Goal: Check status: Check status

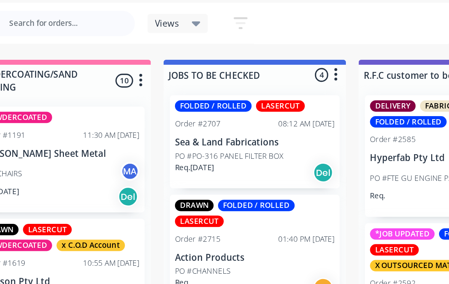
scroll to position [0, 539]
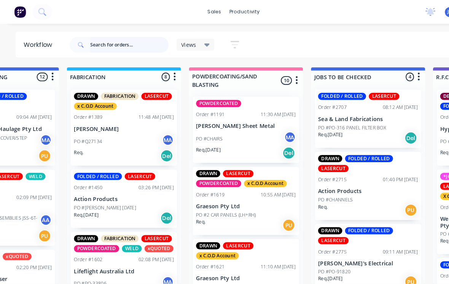
click at [99, 45] on input "text" at bounding box center [124, 42] width 75 height 15
type input "Jila"
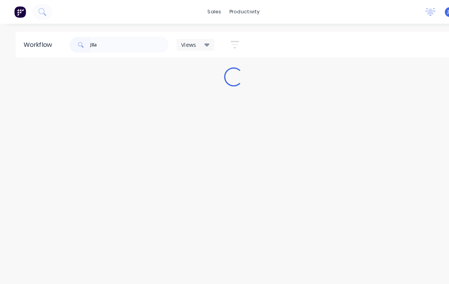
scroll to position [0, 0]
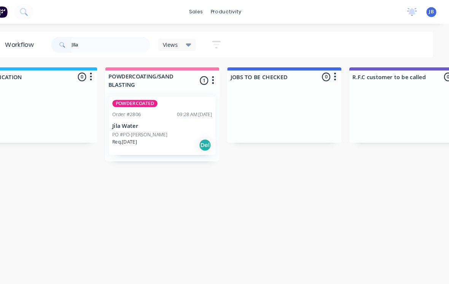
click at [126, 129] on p "PO #PO-[PERSON_NAME]" at bounding box center [152, 129] width 53 height 7
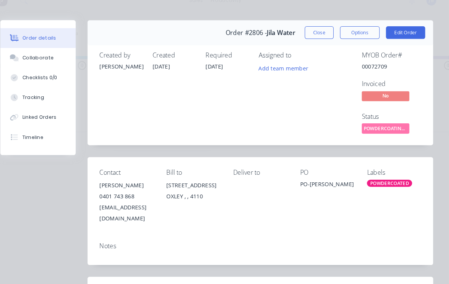
click at [311, 36] on button "Close" at bounding box center [325, 42] width 28 height 12
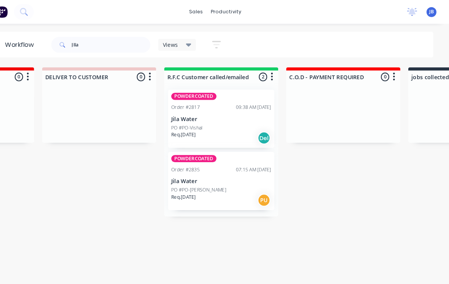
scroll to position [0, 1132]
click at [182, 166] on div "Order #2835" at bounding box center [195, 163] width 27 height 7
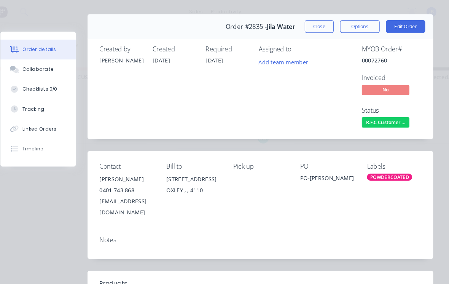
scroll to position [5, 0]
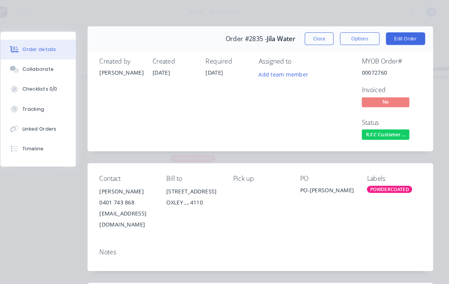
click at [311, 37] on button "Close" at bounding box center [325, 37] width 28 height 12
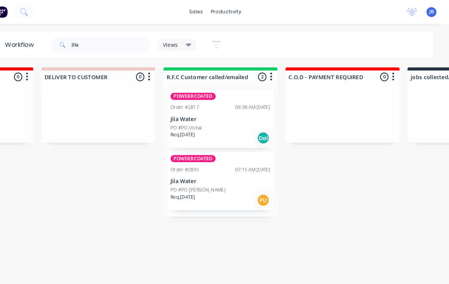
click at [182, 130] on p "Req. [DATE]" at bounding box center [194, 129] width 24 height 7
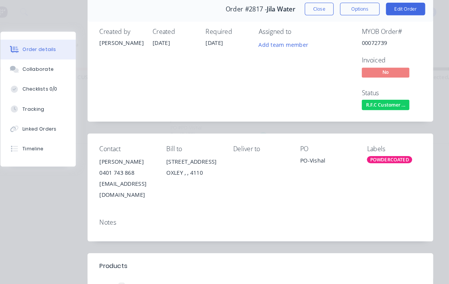
scroll to position [34, 0]
click at [311, 10] on button "Close" at bounding box center [325, 9] width 28 height 12
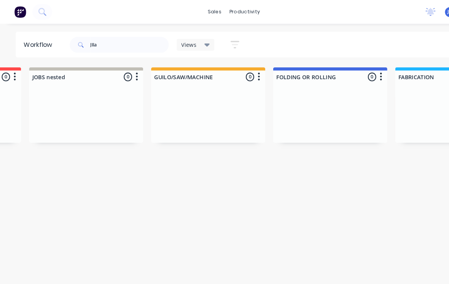
scroll to position [0, 221]
click at [99, 49] on input "Jila" at bounding box center [124, 42] width 75 height 15
click at [94, 46] on input "Jila" at bounding box center [124, 42] width 75 height 15
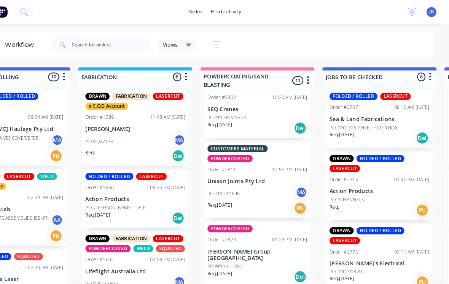
scroll to position [481, 0]
